Goal: Information Seeking & Learning: Learn about a topic

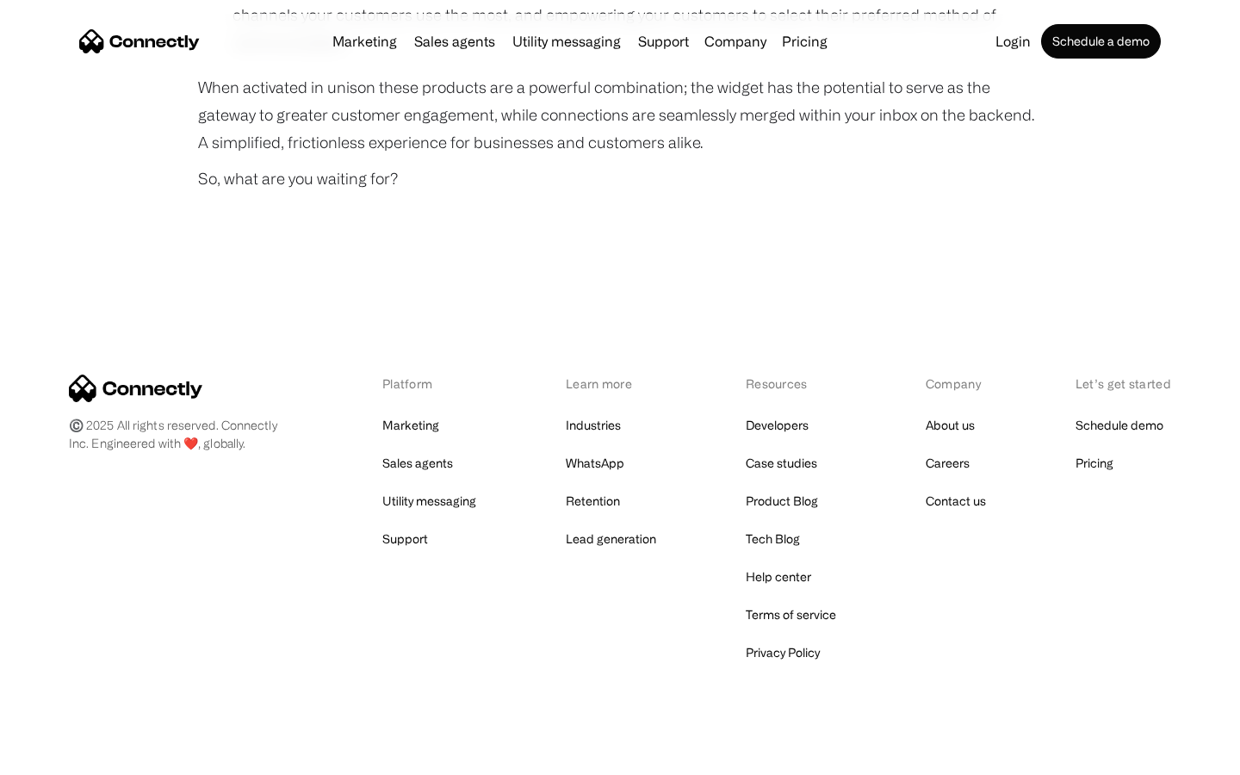
scroll to position [1286, 0]
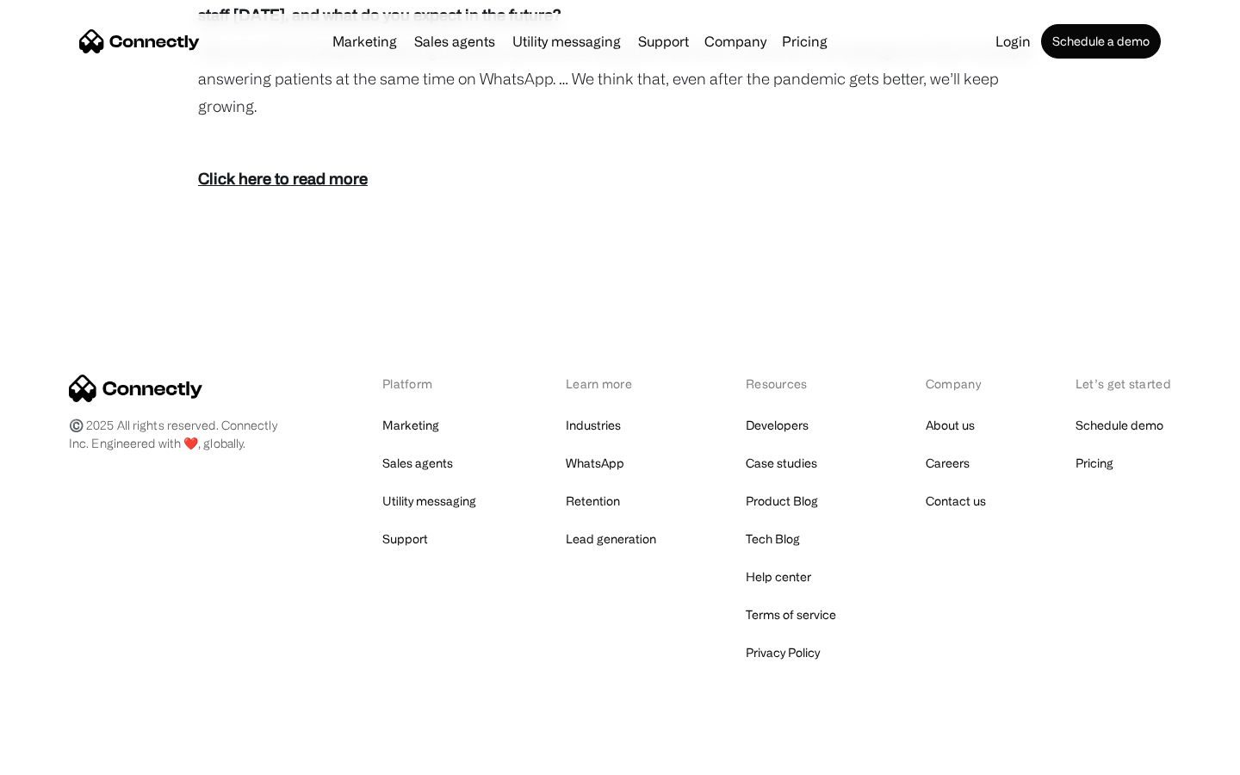
scroll to position [3116, 0]
